Goal: Find specific page/section: Find specific page/section

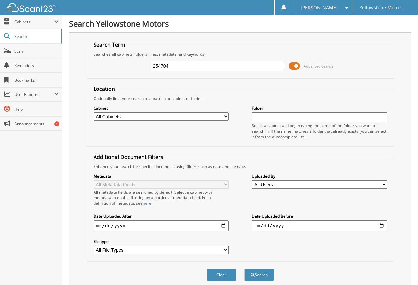
type input "254704"
click at [244, 269] on button "Search" at bounding box center [259, 275] width 30 height 12
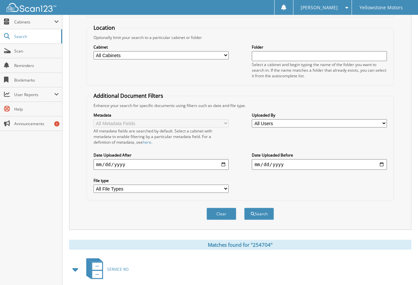
scroll to position [132, 0]
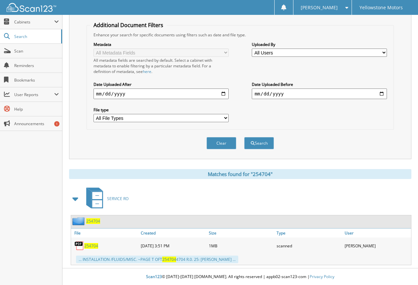
click at [97, 245] on span "254704" at bounding box center [91, 246] width 14 height 6
